Goal: Check status

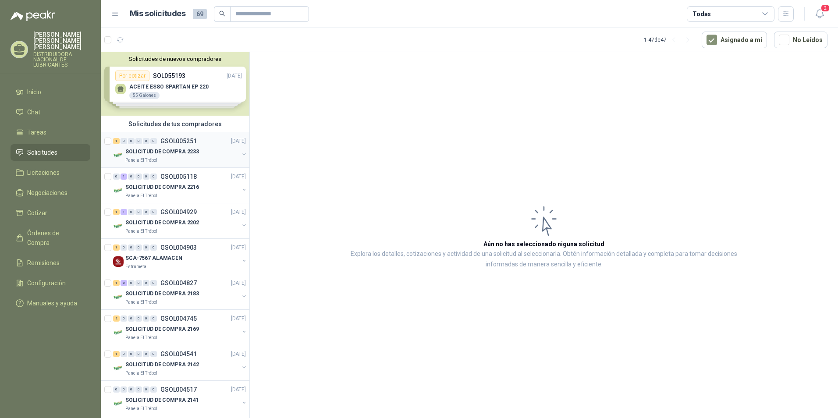
click at [193, 149] on p "SOLICITUD DE COMPRA 2233" at bounding box center [162, 152] width 74 height 8
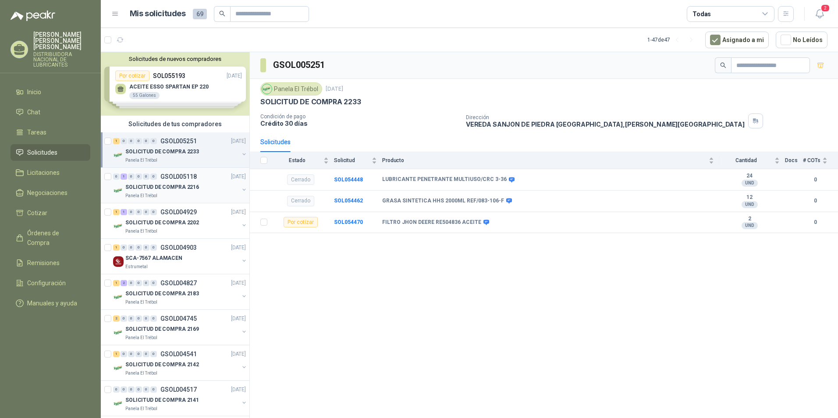
click at [191, 182] on div "SOLICITUD DE COMPRA 2216" at bounding box center [182, 187] width 114 height 11
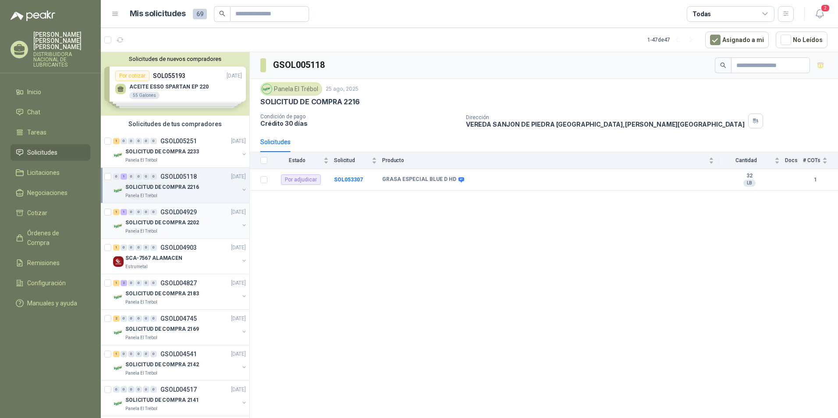
click at [176, 220] on p "SOLICITUD DE COMPRA 2202" at bounding box center [162, 223] width 74 height 8
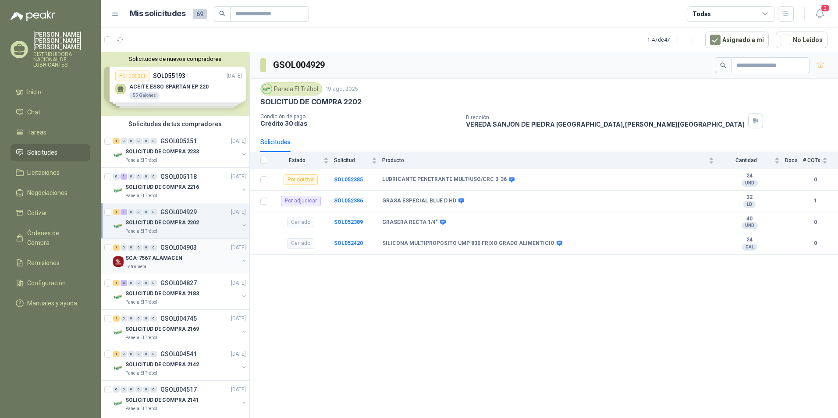
click at [211, 259] on div "SCA-7567 ALAMACEN" at bounding box center [182, 258] width 114 height 11
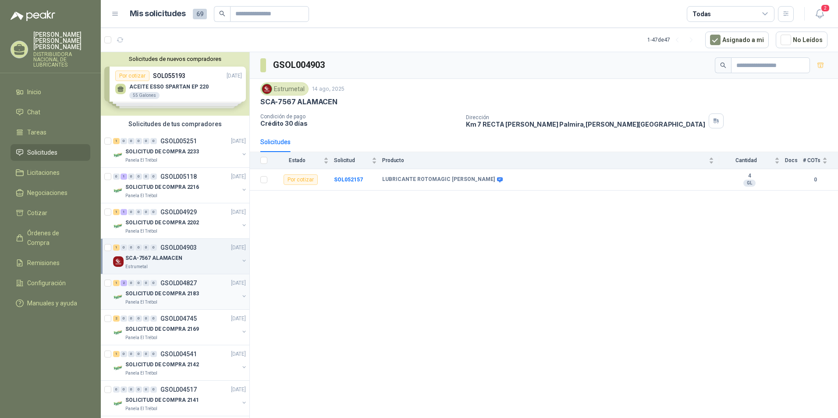
click at [212, 296] on div "SOLICITUD DE COMPRA 2183" at bounding box center [182, 293] width 114 height 11
